Goal: Information Seeking & Learning: Compare options

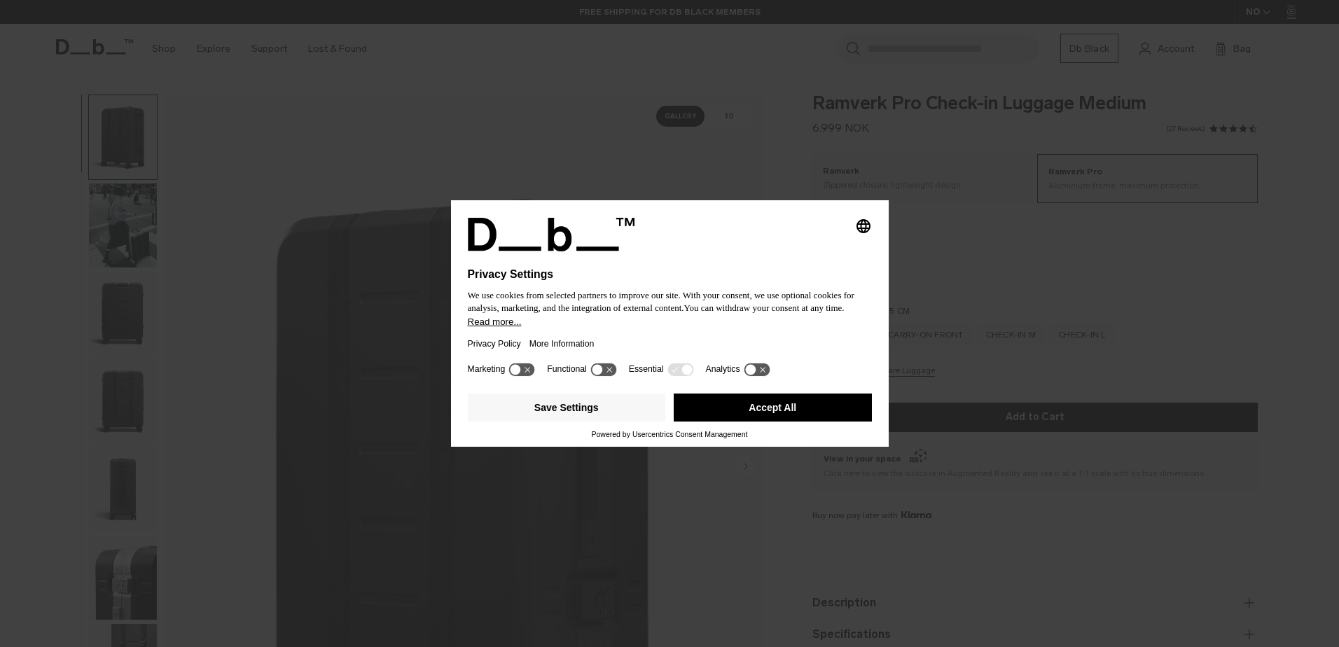
click at [762, 403] on button "Accept All" at bounding box center [773, 407] width 198 height 28
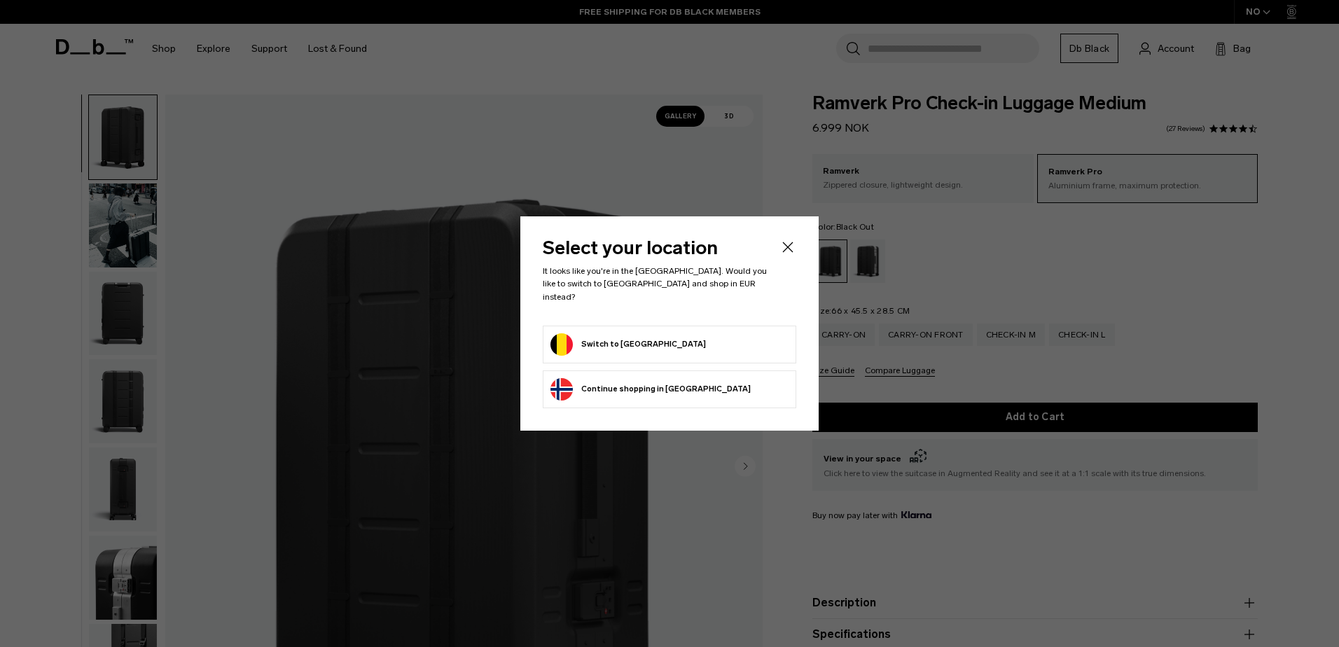
click at [620, 348] on button "Switch to Belgium" at bounding box center [627, 344] width 155 height 22
click at [781, 251] on icon "Close" at bounding box center [787, 247] width 17 height 17
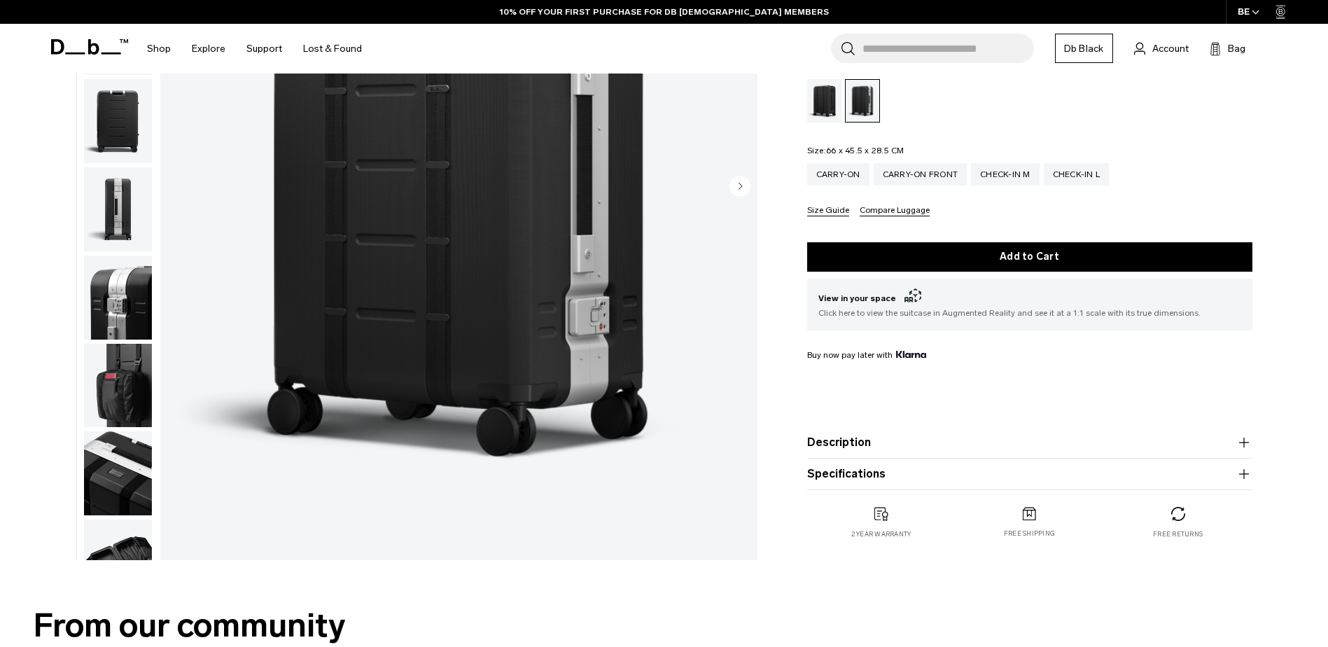
click at [912, 433] on product-accordion "Description The triple award-winning Ramverk Pro Medium Check-in luggage is her…" at bounding box center [1029, 443] width 445 height 32
click at [905, 448] on button "Description" at bounding box center [1029, 442] width 445 height 17
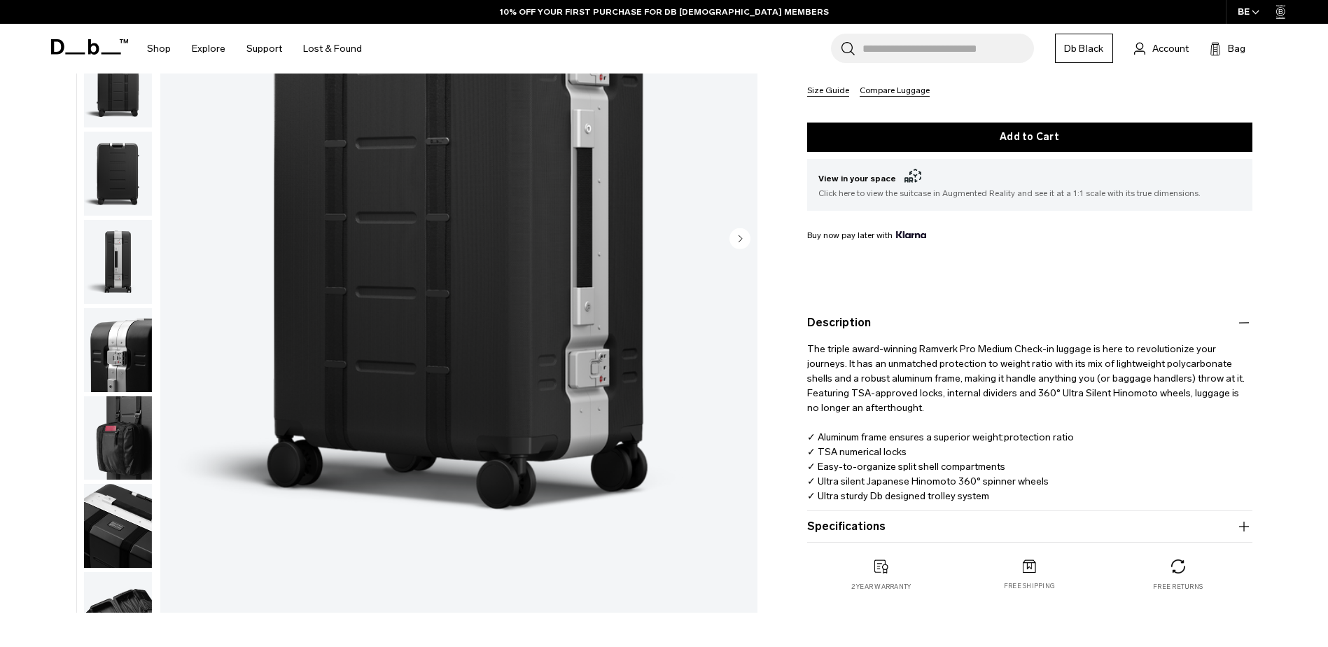
click at [940, 529] on button "Specifications" at bounding box center [1029, 526] width 445 height 17
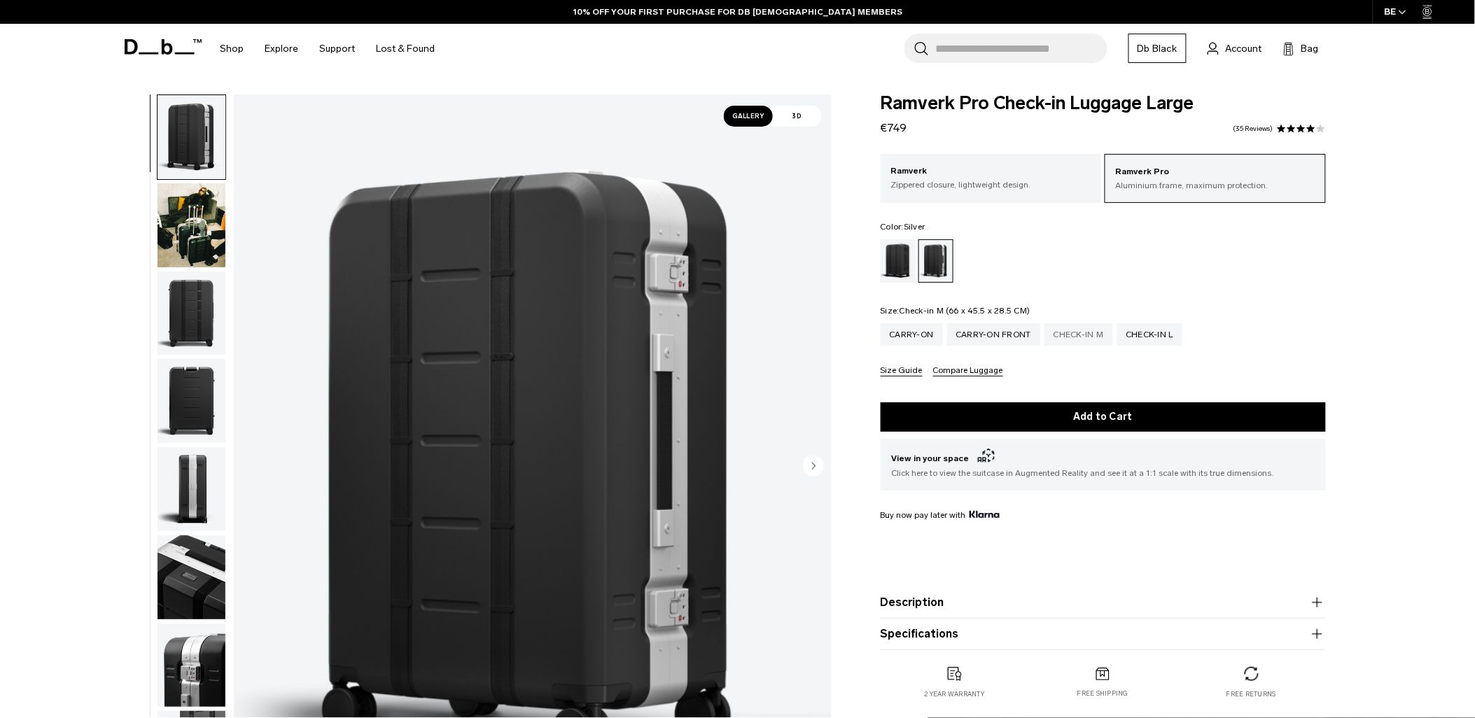
click at [1082, 333] on div "Check-in M" at bounding box center [1079, 334] width 69 height 22
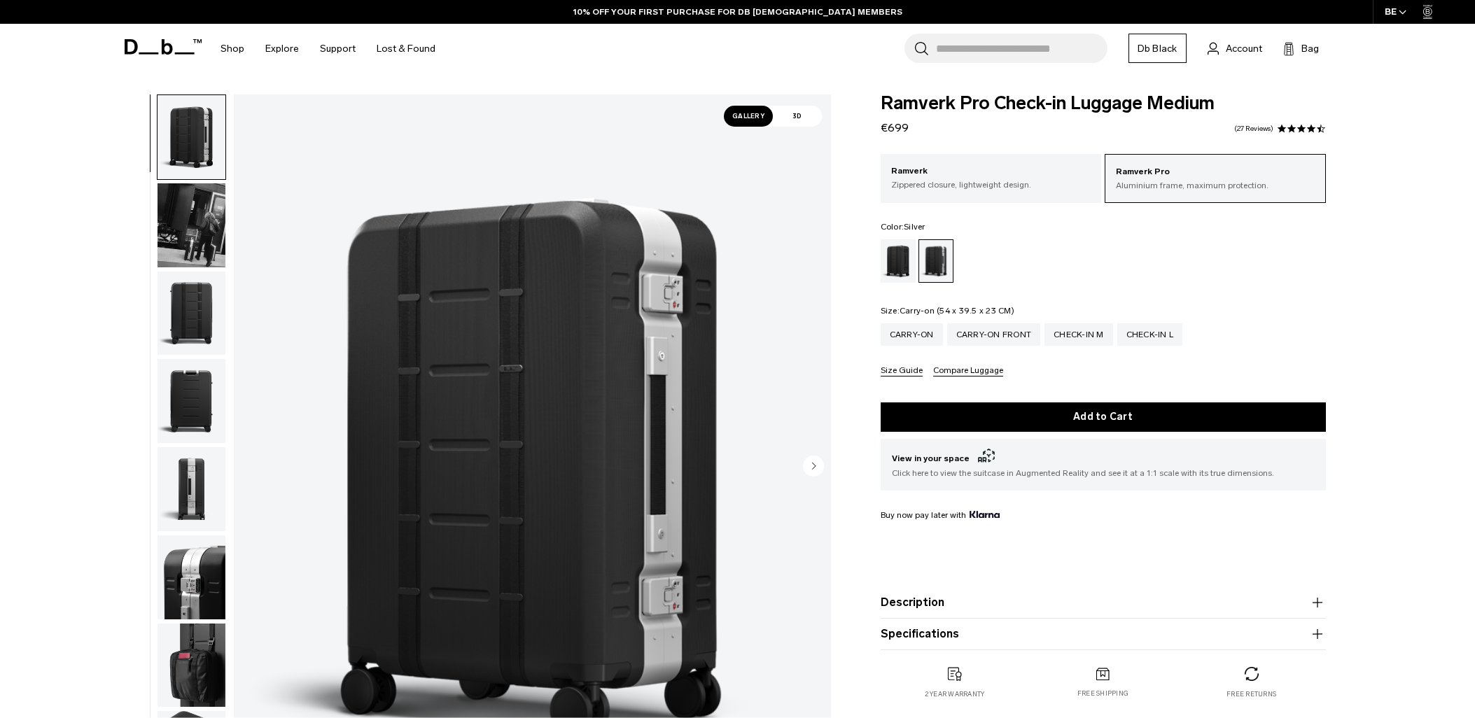
click at [914, 335] on div "Carry-on" at bounding box center [912, 334] width 62 height 22
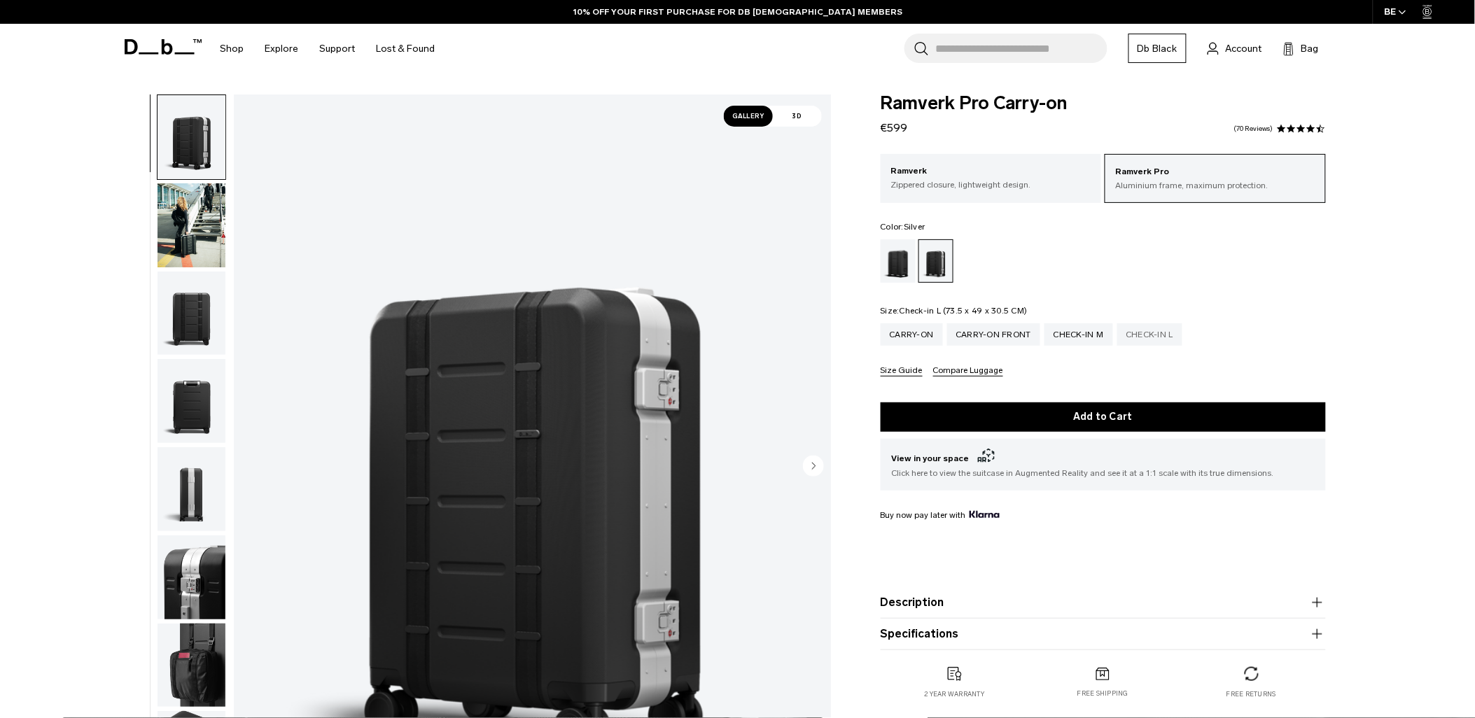
click at [1129, 335] on div "Check-in L" at bounding box center [1150, 334] width 66 height 22
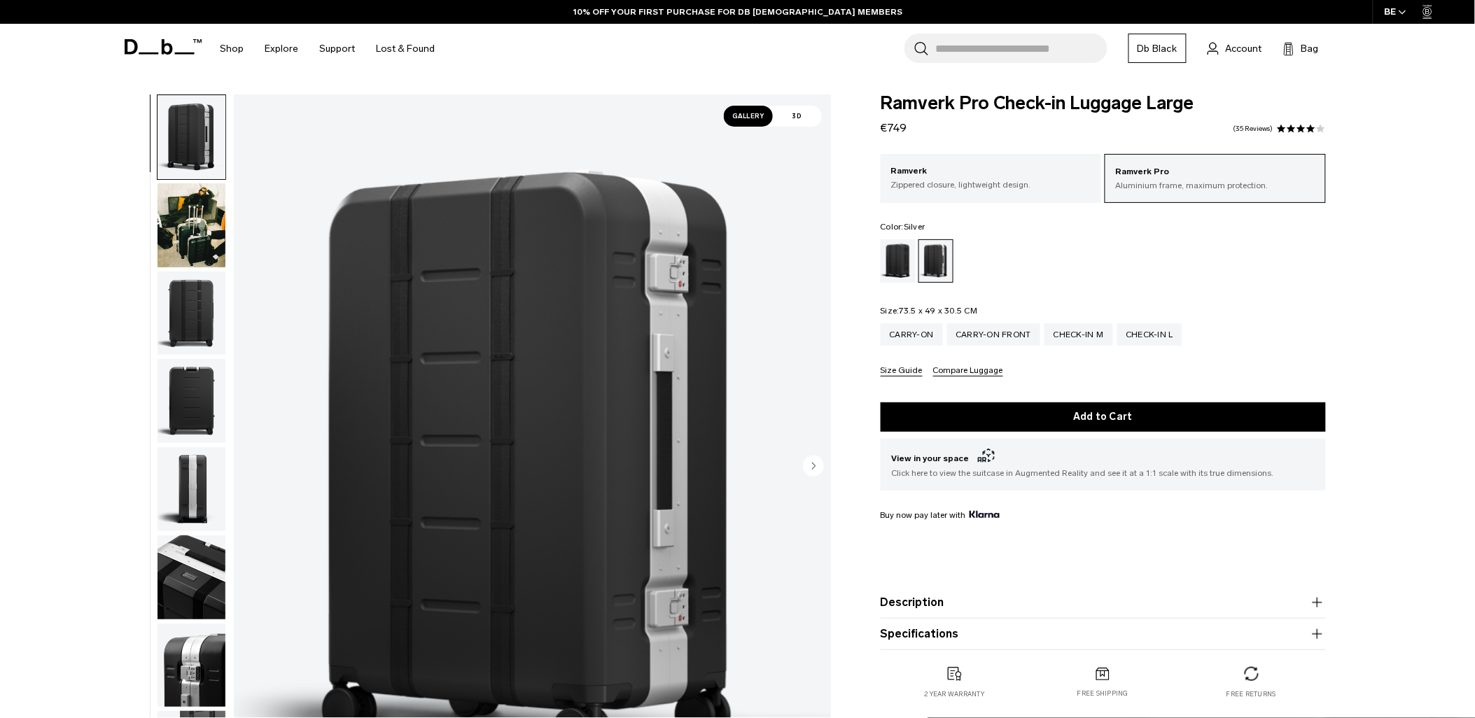
click at [588, 354] on img "1 / 12" at bounding box center [532, 468] width 597 height 746
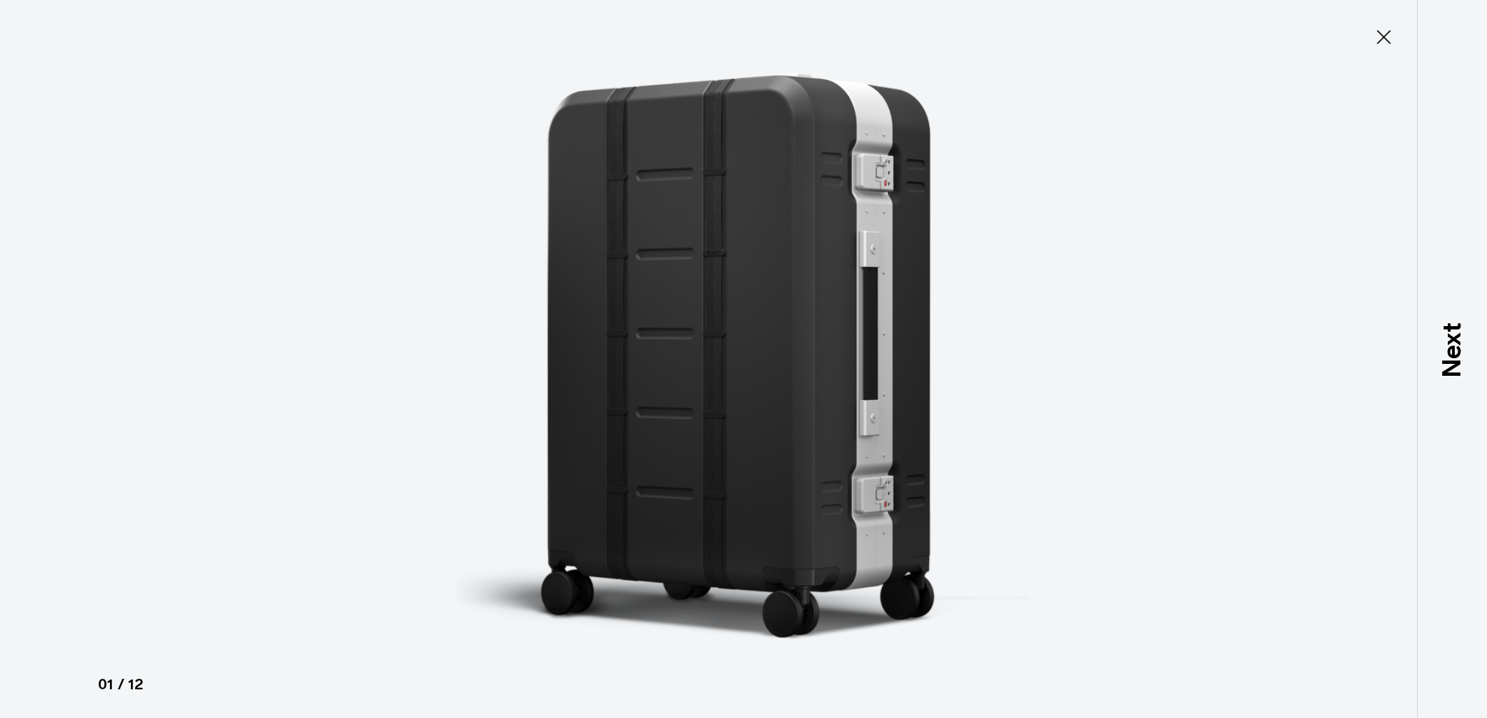
click at [1378, 35] on icon at bounding box center [1384, 37] width 22 height 22
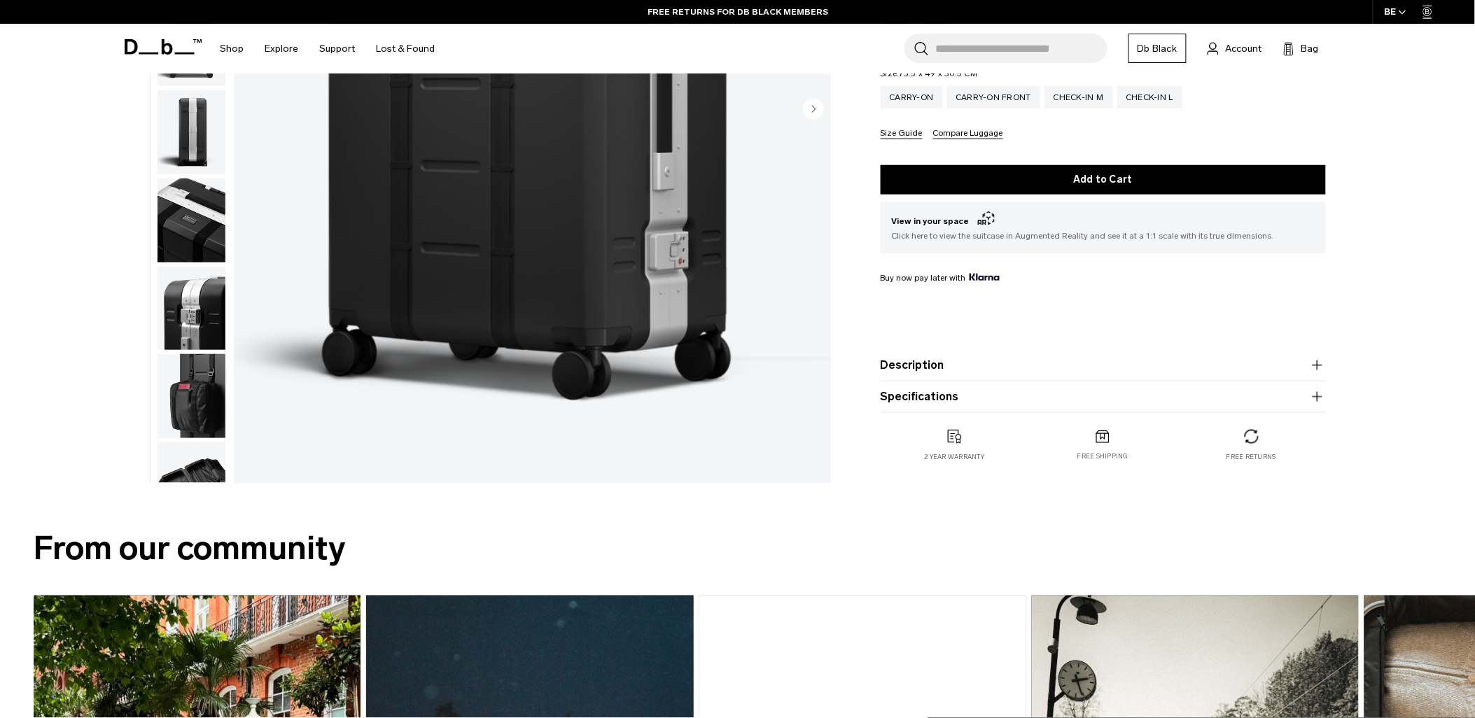
scroll to position [311, 0]
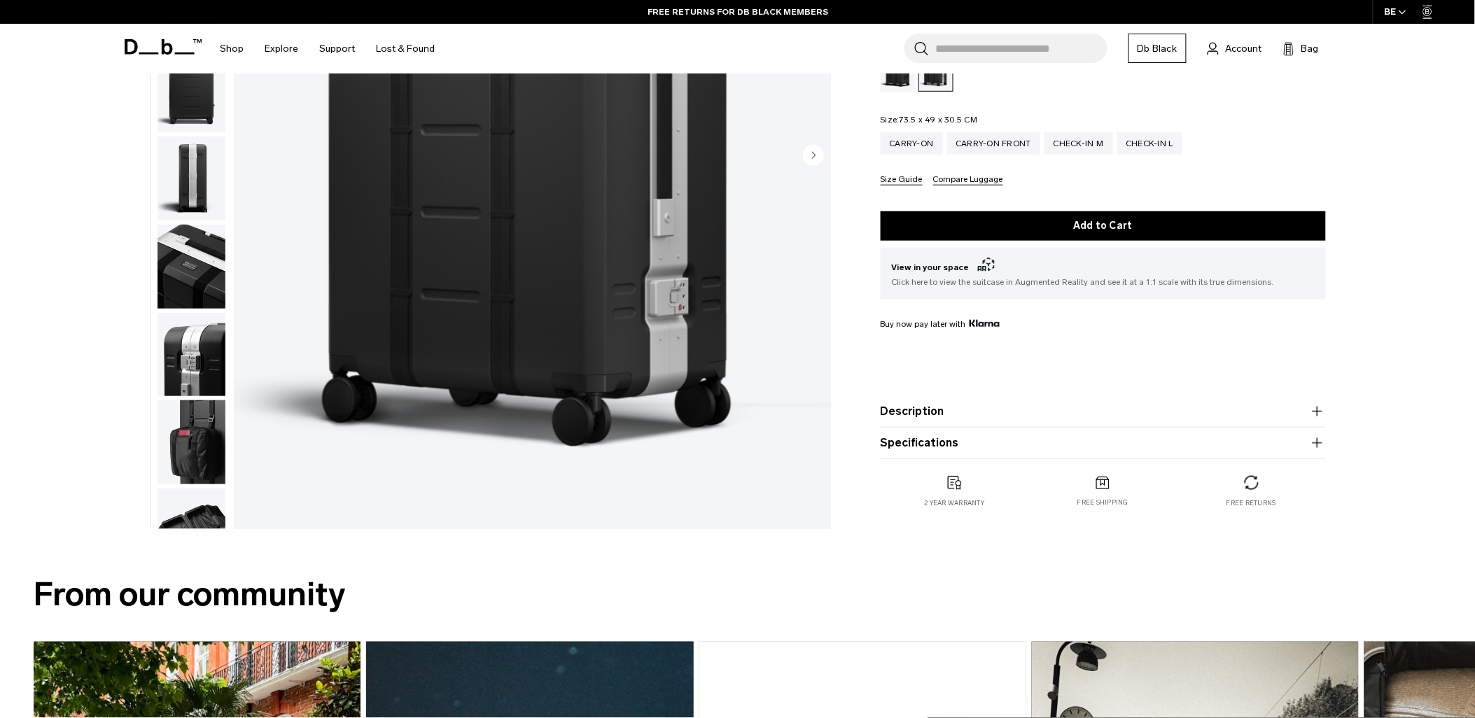
click at [214, 449] on img "button" at bounding box center [192, 442] width 68 height 84
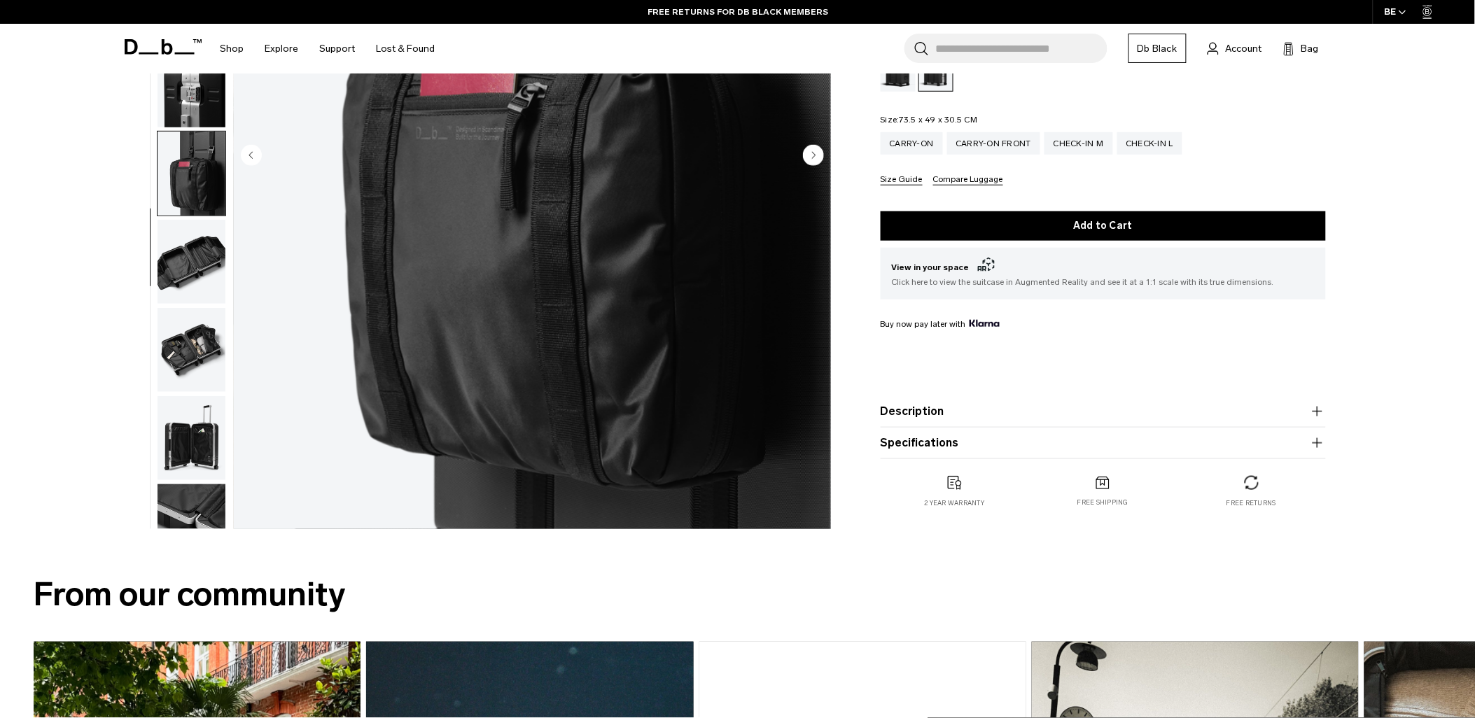
scroll to position [307, 0]
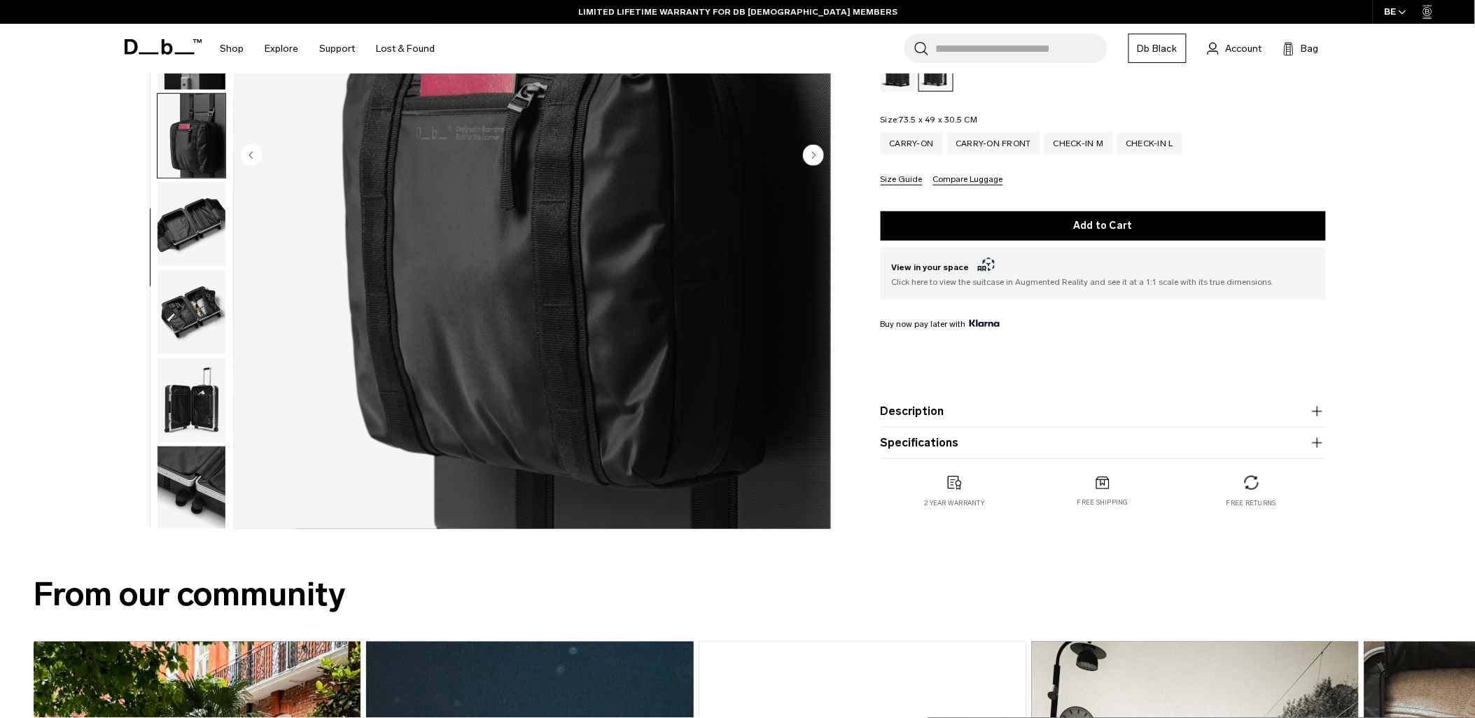
click at [201, 417] on img "button" at bounding box center [192, 400] width 68 height 84
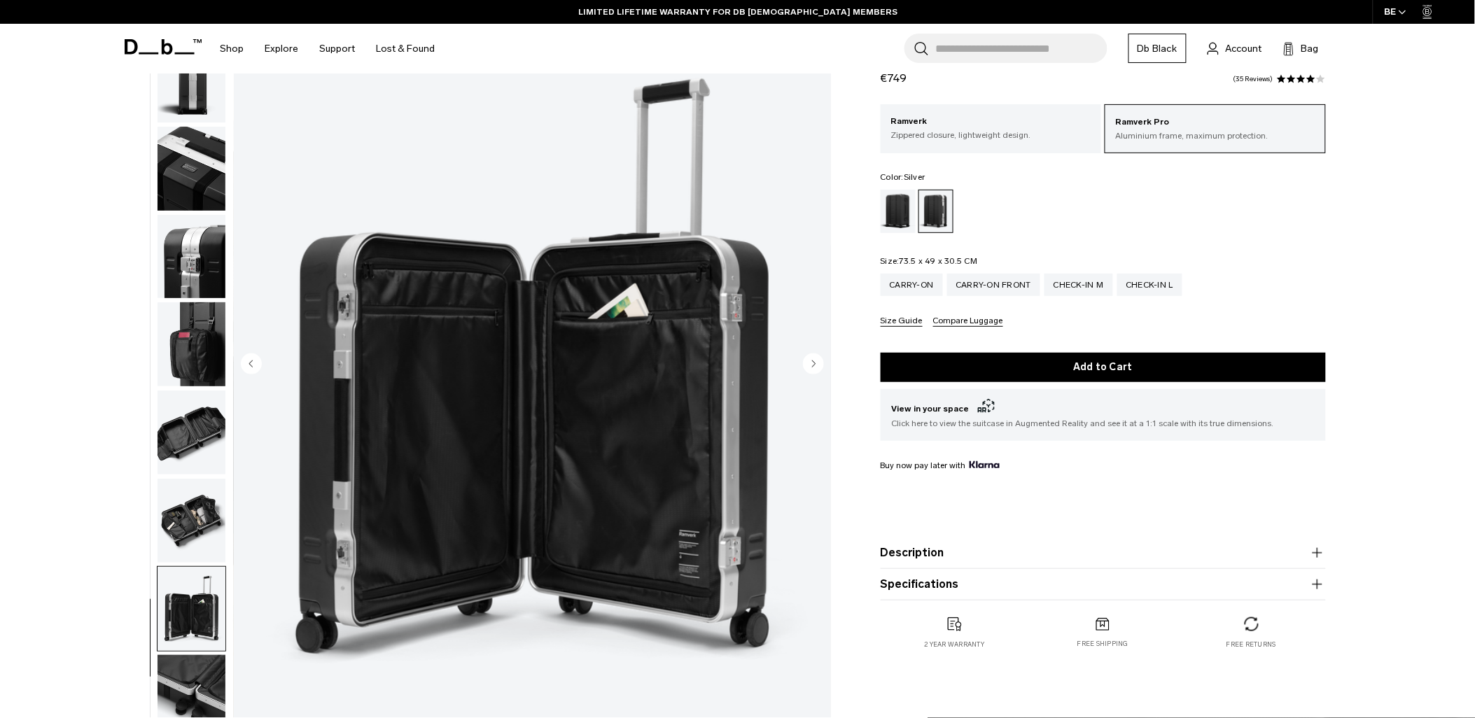
scroll to position [78, 0]
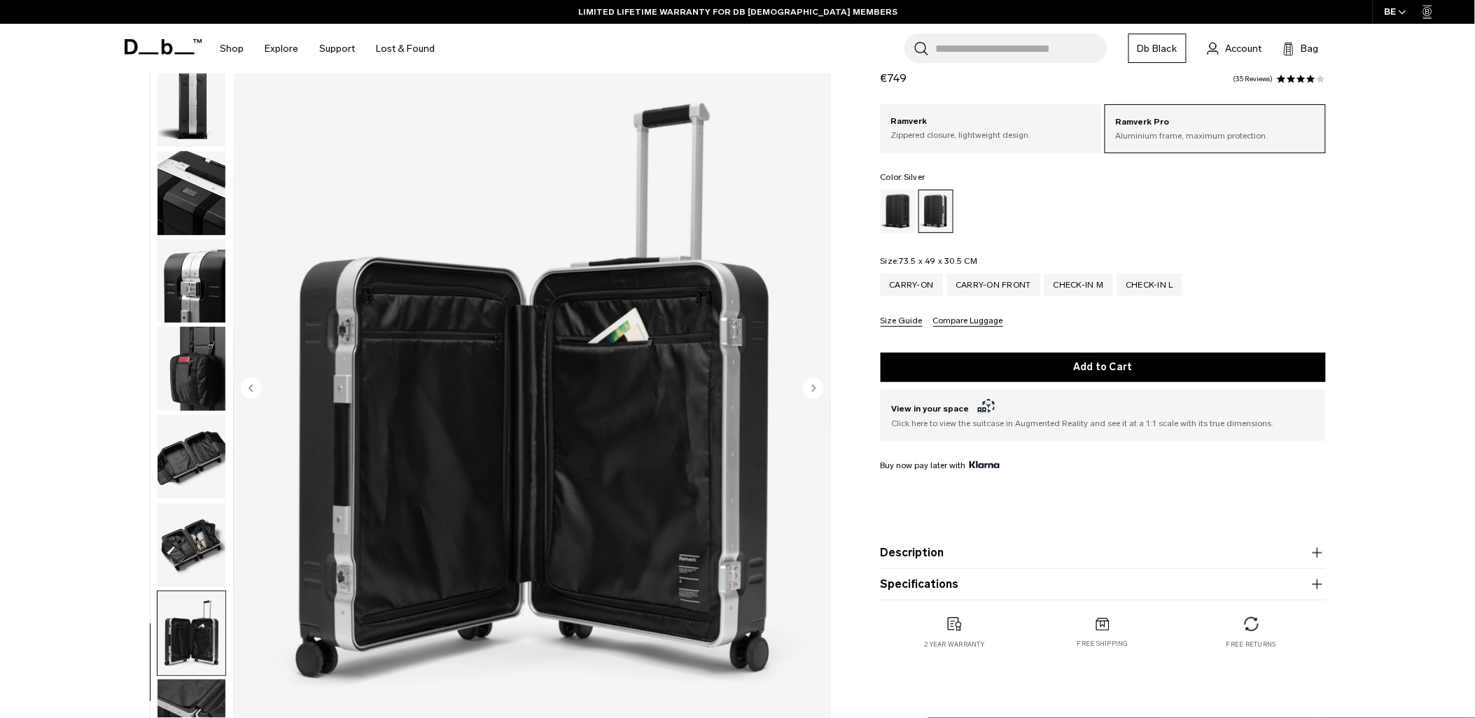
click at [202, 700] on img "button" at bounding box center [192, 722] width 68 height 84
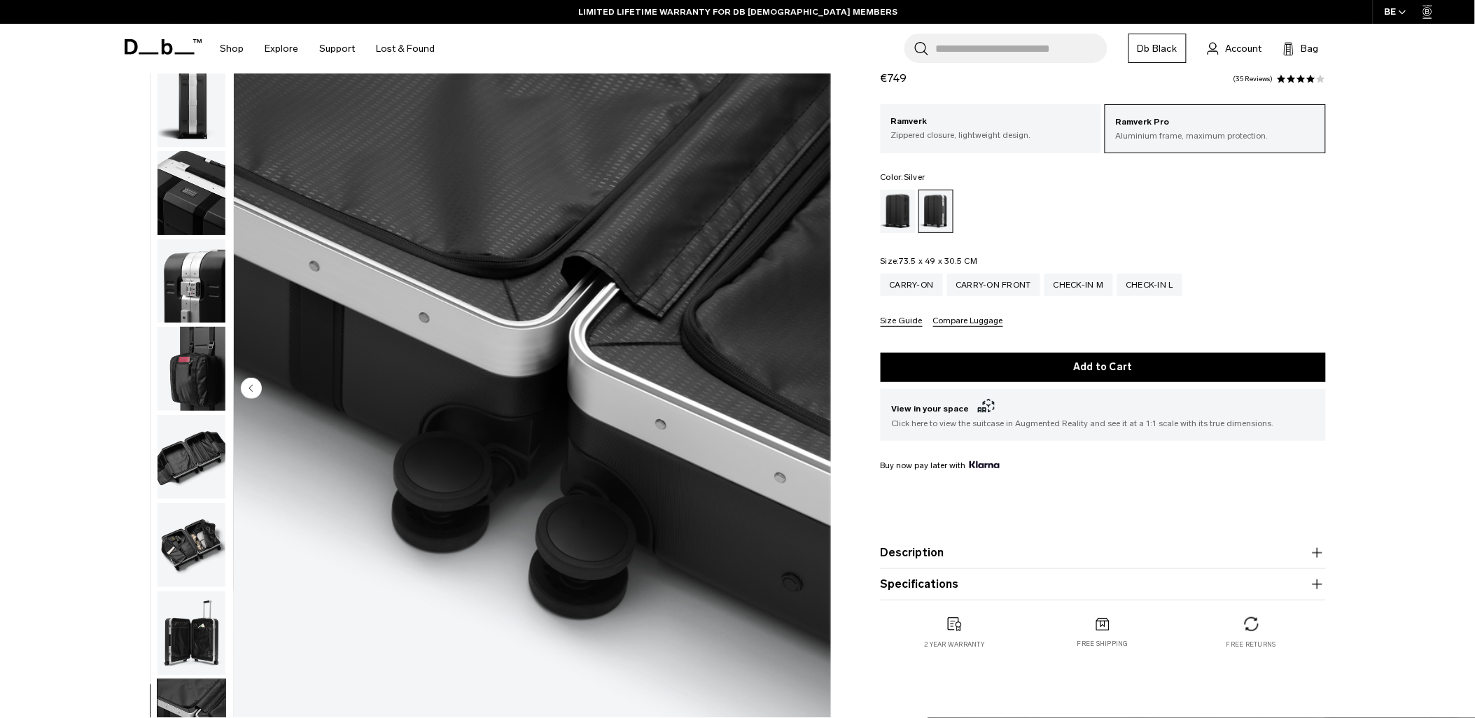
click at [242, 382] on circle "Previous slide" at bounding box center [251, 387] width 21 height 21
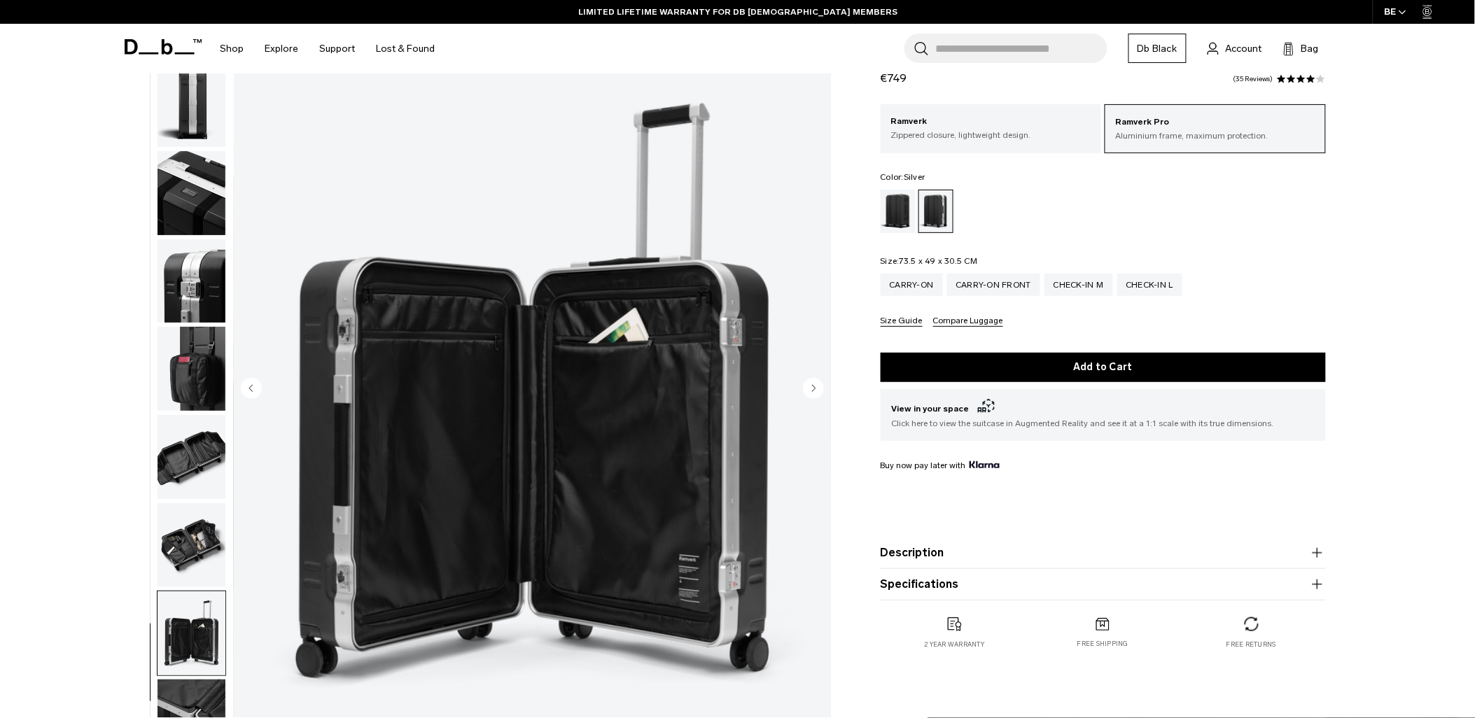
click at [242, 382] on circle "Previous slide" at bounding box center [251, 387] width 21 height 21
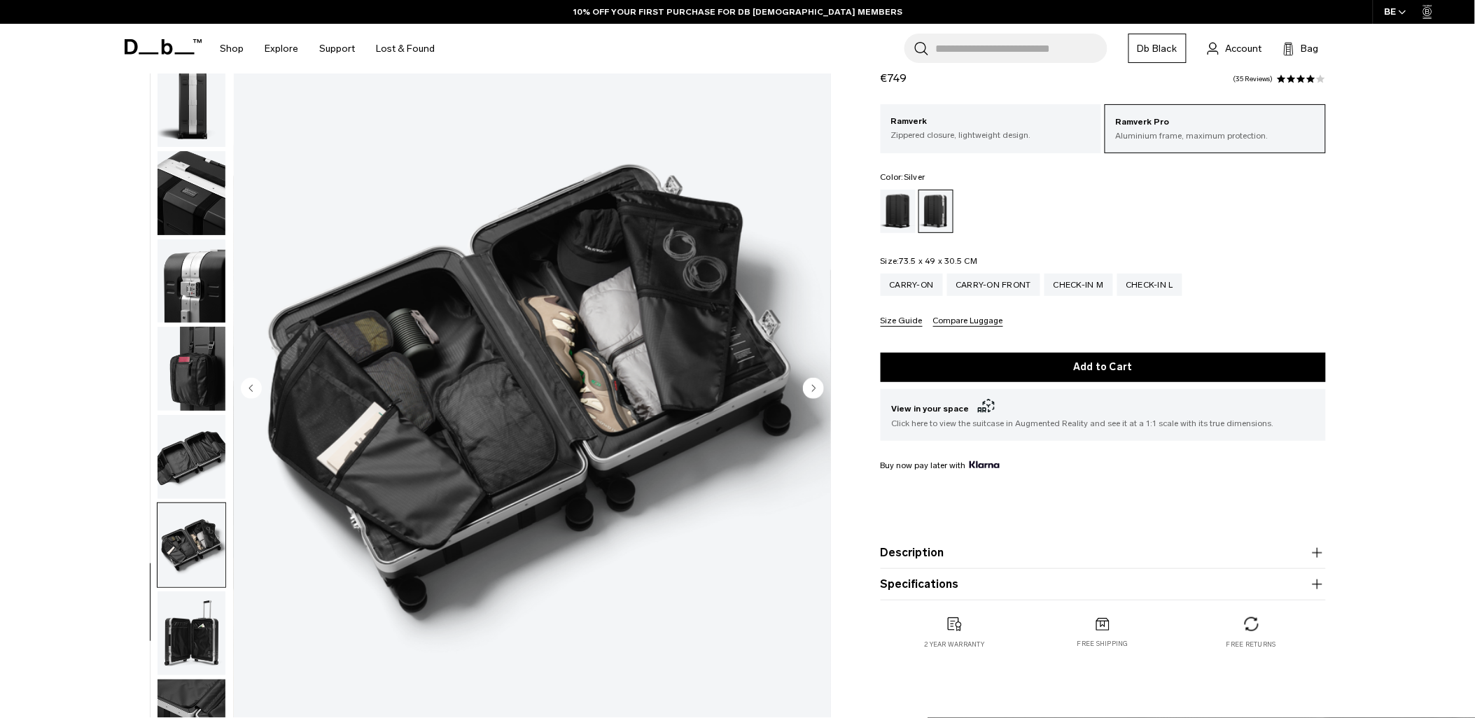
click at [187, 464] on img "button" at bounding box center [192, 457] width 68 height 84
